Goal: Task Accomplishment & Management: Use online tool/utility

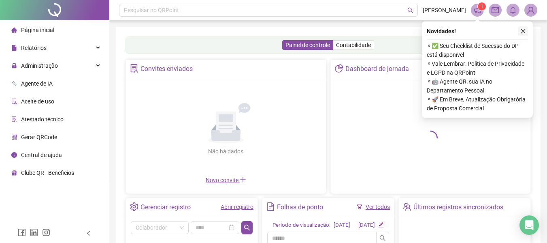
click at [525, 32] on icon "close" at bounding box center [523, 31] width 6 height 6
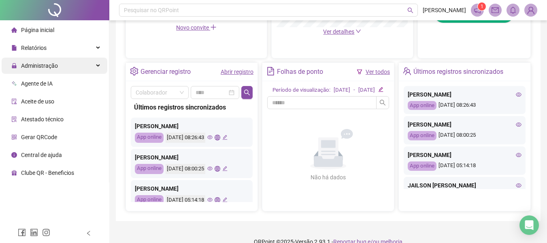
click at [50, 65] on span "Administração" at bounding box center [39, 65] width 37 height 6
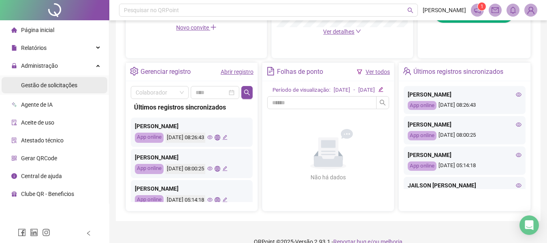
click at [67, 82] on span "Gestão de solicitações" at bounding box center [49, 85] width 56 height 6
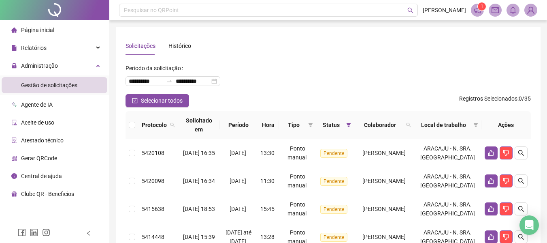
click at [43, 32] on span "Página inicial" at bounding box center [37, 30] width 33 height 6
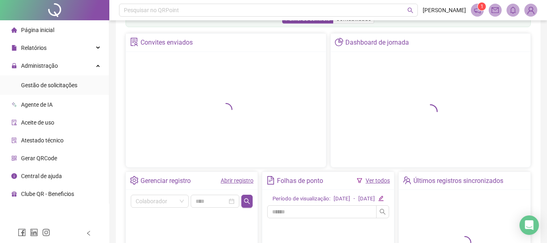
scroll to position [41, 0]
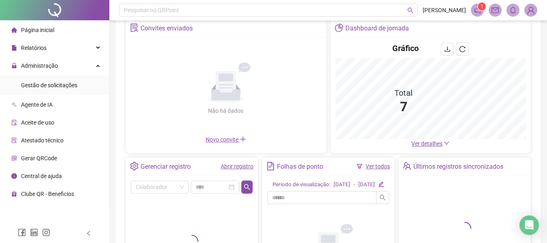
click at [377, 166] on link "Ver todos" at bounding box center [378, 166] width 24 height 6
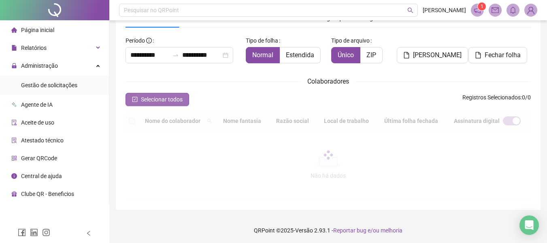
scroll to position [45, 0]
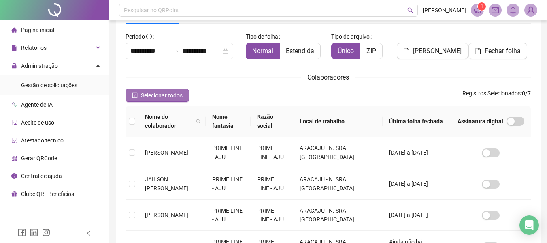
click at [136, 97] on icon "check-square" at bounding box center [135, 95] width 6 height 6
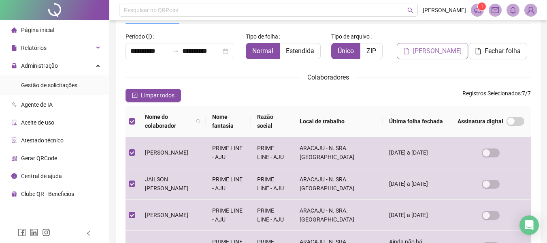
click at [446, 54] on span "[PERSON_NAME]" at bounding box center [437, 51] width 49 height 10
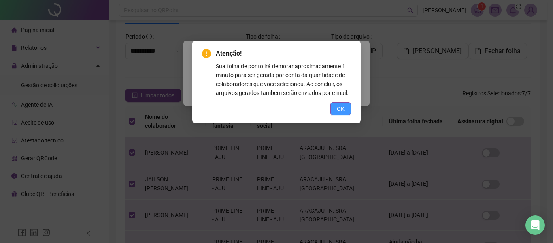
click at [348, 113] on button "OK" at bounding box center [341, 108] width 21 height 13
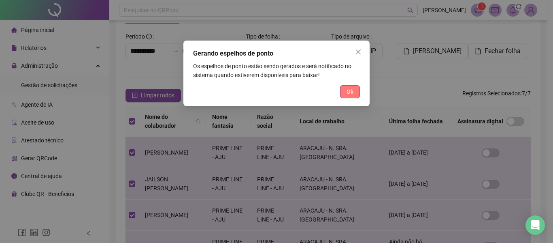
click at [346, 85] on button "Ok" at bounding box center [350, 91] width 20 height 13
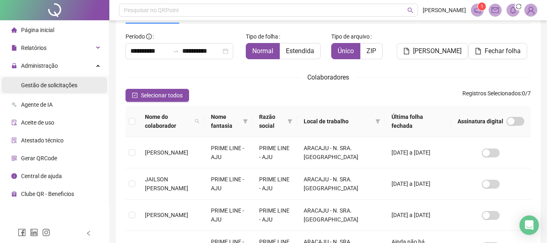
click at [54, 84] on span "Gestão de solicitações" at bounding box center [49, 85] width 56 height 6
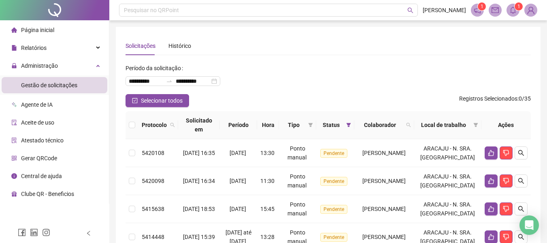
click at [516, 9] on sup "1" at bounding box center [519, 6] width 8 height 8
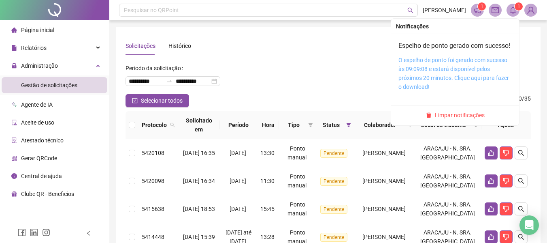
click at [434, 73] on link "O espelho de ponto foi gerado com sucesso às 09:09:08 e estará disponível pelos…" at bounding box center [454, 73] width 111 height 33
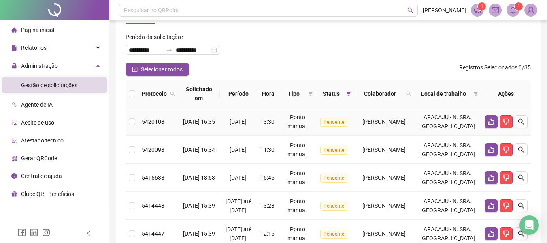
scroll to position [41, 0]
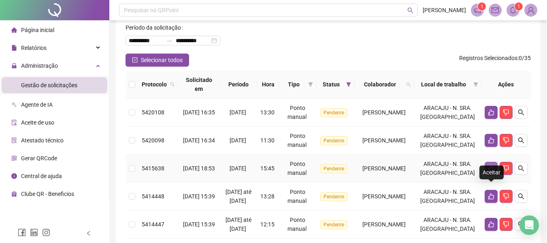
click at [492, 171] on icon "like" at bounding box center [491, 168] width 6 height 6
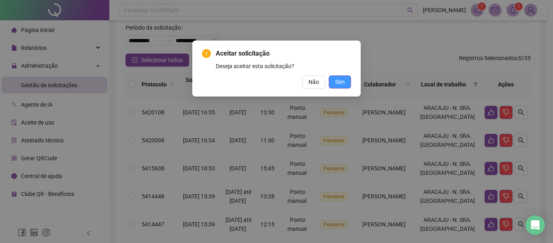
click at [343, 79] on span "Sim" at bounding box center [339, 81] width 9 height 9
click at [339, 83] on span "Sim" at bounding box center [339, 81] width 9 height 9
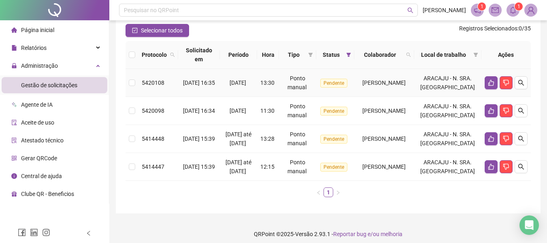
scroll to position [70, 0]
click at [509, 83] on button "button" at bounding box center [506, 82] width 13 height 13
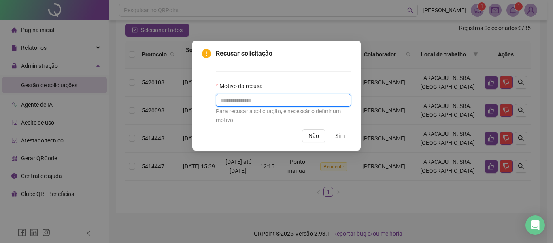
click at [274, 98] on input "text" at bounding box center [283, 100] width 135 height 13
type input "**********"
click at [345, 135] on button "Sim" at bounding box center [340, 135] width 22 height 13
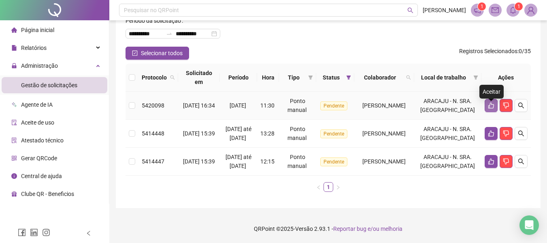
click at [489, 102] on icon "like" at bounding box center [491, 105] width 6 height 6
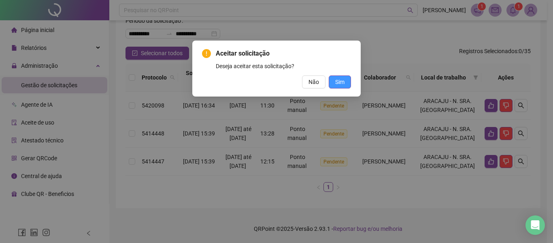
click at [343, 82] on span "Sim" at bounding box center [339, 81] width 9 height 9
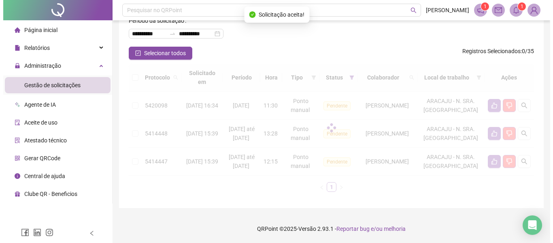
scroll to position [37, 0]
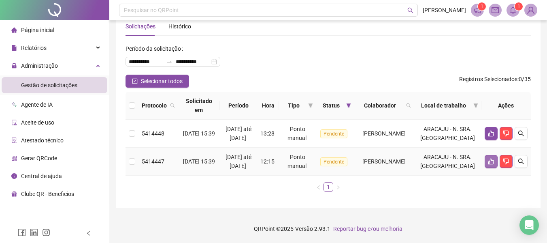
click at [493, 160] on icon "like" at bounding box center [491, 161] width 6 height 6
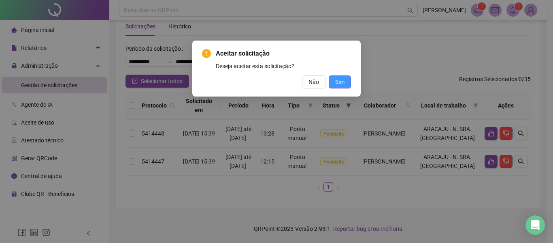
click at [336, 80] on span "Sim" at bounding box center [339, 81] width 9 height 9
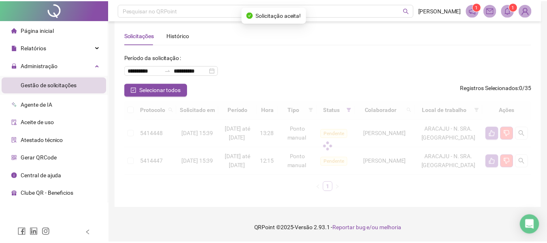
scroll to position [0, 0]
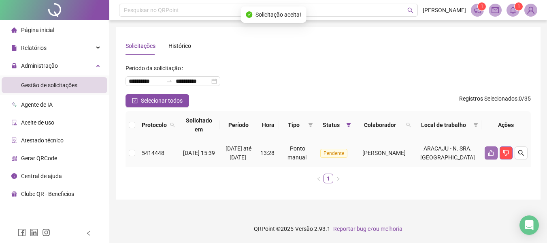
click at [489, 154] on icon "like" at bounding box center [491, 152] width 6 height 6
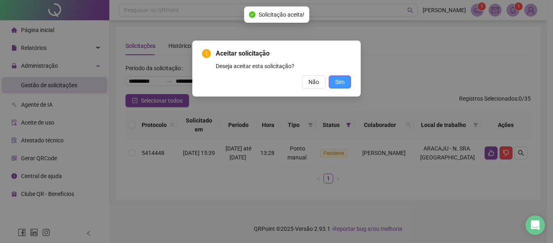
click at [349, 83] on button "Sim" at bounding box center [340, 81] width 22 height 13
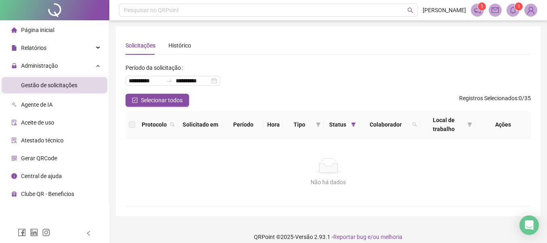
click at [37, 28] on span "Página inicial" at bounding box center [37, 30] width 33 height 6
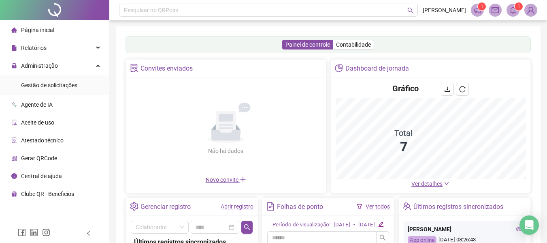
click at [382, 205] on link "Ver todos" at bounding box center [378, 206] width 24 height 6
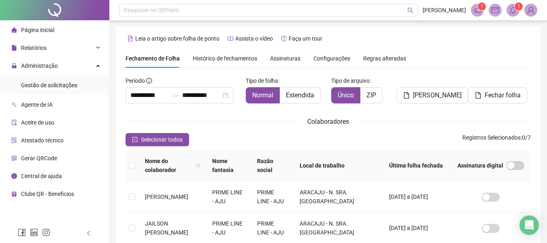
scroll to position [45, 0]
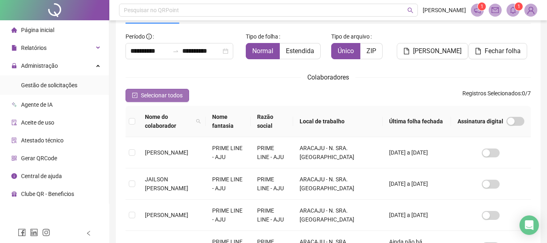
click at [136, 94] on icon "check-square" at bounding box center [135, 95] width 6 height 6
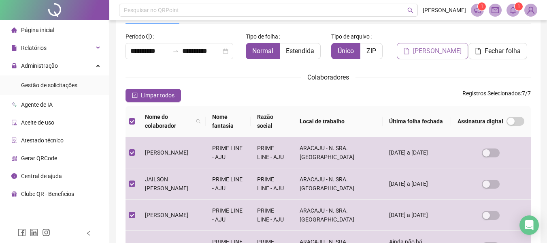
click at [437, 53] on span "[PERSON_NAME]" at bounding box center [437, 51] width 49 height 10
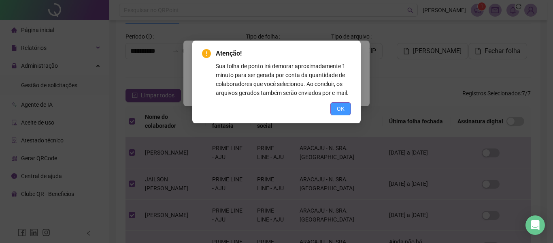
click at [343, 107] on span "OK" at bounding box center [341, 108] width 8 height 9
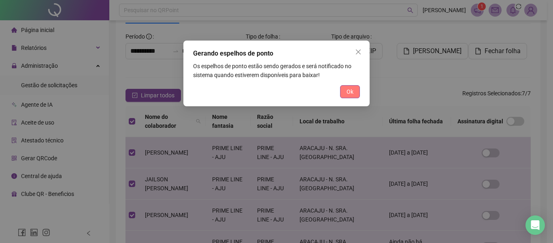
click at [356, 88] on button "Ok" at bounding box center [350, 91] width 20 height 13
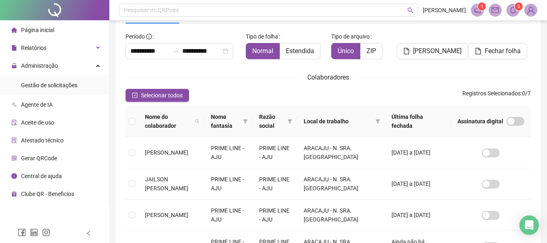
click at [512, 11] on icon "bell" at bounding box center [513, 9] width 7 height 7
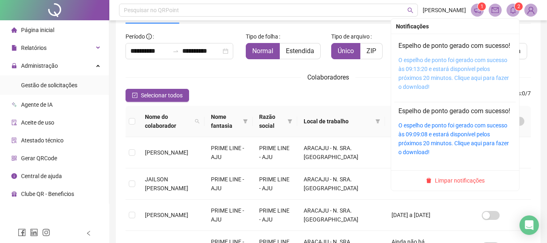
click at [440, 68] on link "O espelho de ponto foi gerado com sucesso às 09:13:20 e estará disponível pelos…" at bounding box center [454, 73] width 111 height 33
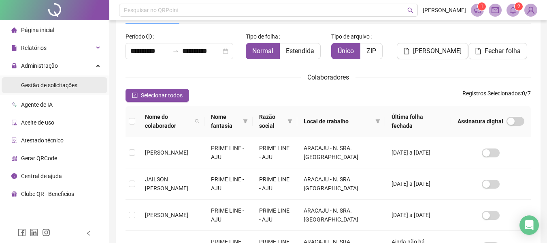
click at [50, 85] on span "Gestão de solicitações" at bounding box center [49, 85] width 56 height 6
